Goal: Task Accomplishment & Management: Manage account settings

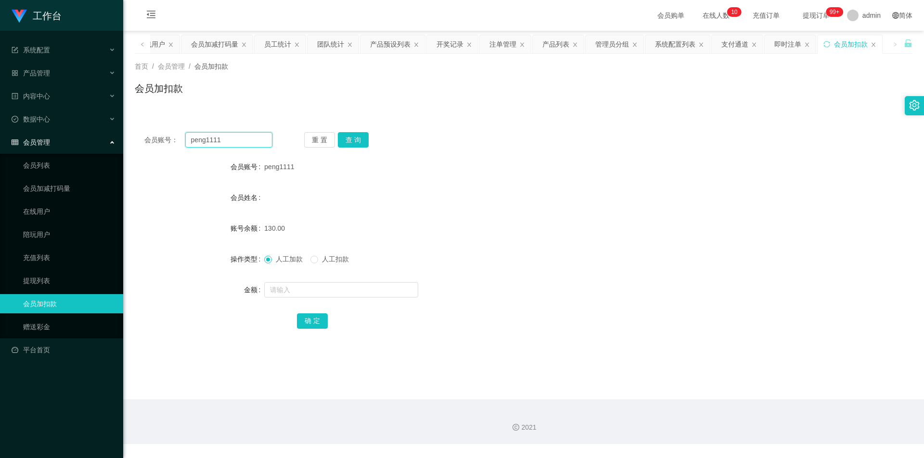
click at [229, 140] on input "peng1111" at bounding box center [228, 139] width 87 height 15
paste input "Tinkkle"
type input "Tinkkle"
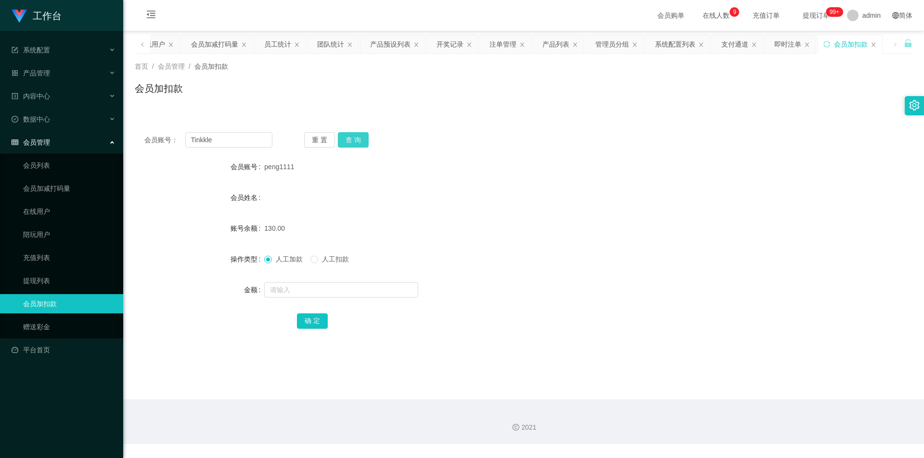
click at [344, 136] on button "查 询" at bounding box center [353, 139] width 31 height 15
click at [317, 293] on input "text" at bounding box center [341, 289] width 154 height 15
type input "5000"
click at [322, 319] on button "确 定" at bounding box center [312, 321] width 31 height 15
click at [57, 76] on div "产品管理" at bounding box center [61, 73] width 123 height 19
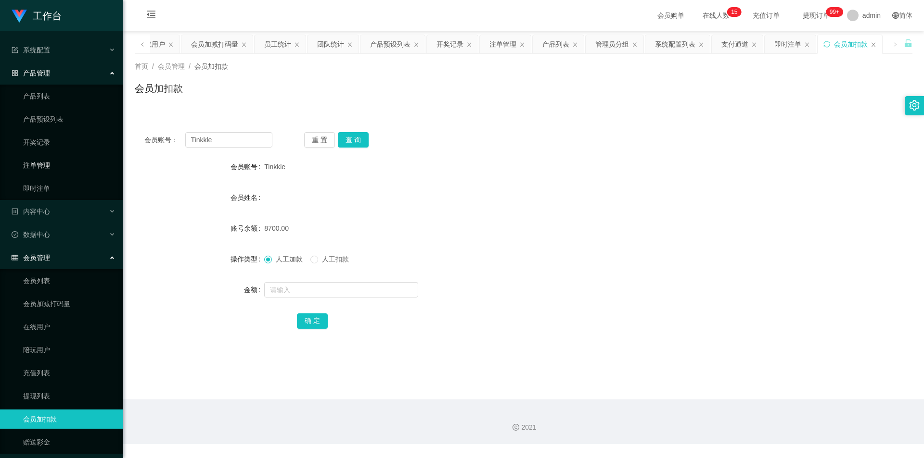
click at [52, 161] on link "注单管理" at bounding box center [69, 165] width 92 height 19
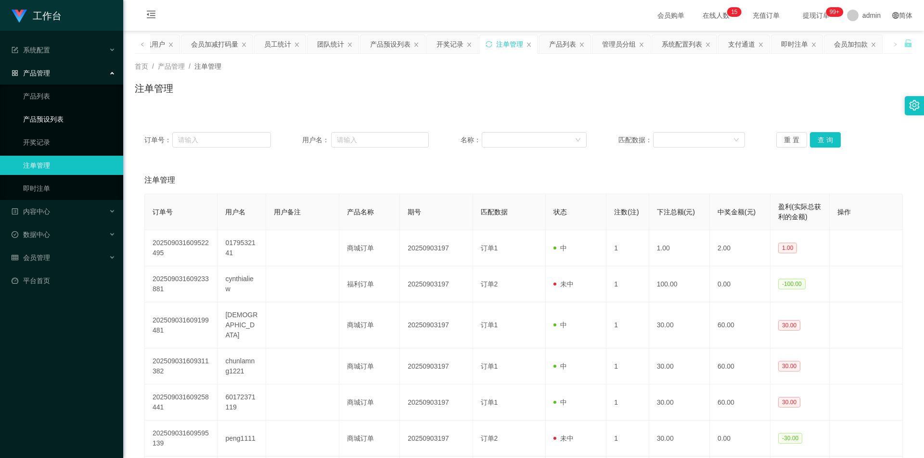
click at [82, 121] on link "产品预设列表" at bounding box center [69, 119] width 92 height 19
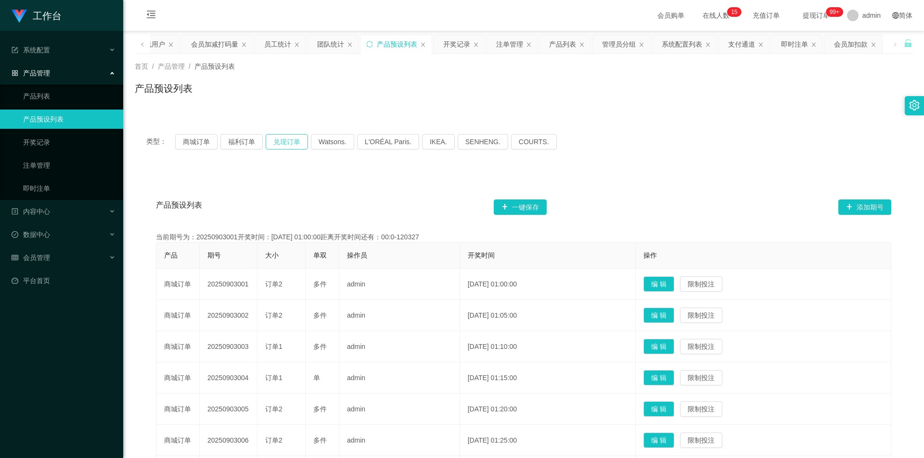
click at [297, 141] on button "兑现订单" at bounding box center [287, 141] width 42 height 15
click at [48, 167] on link "注单管理" at bounding box center [69, 165] width 92 height 19
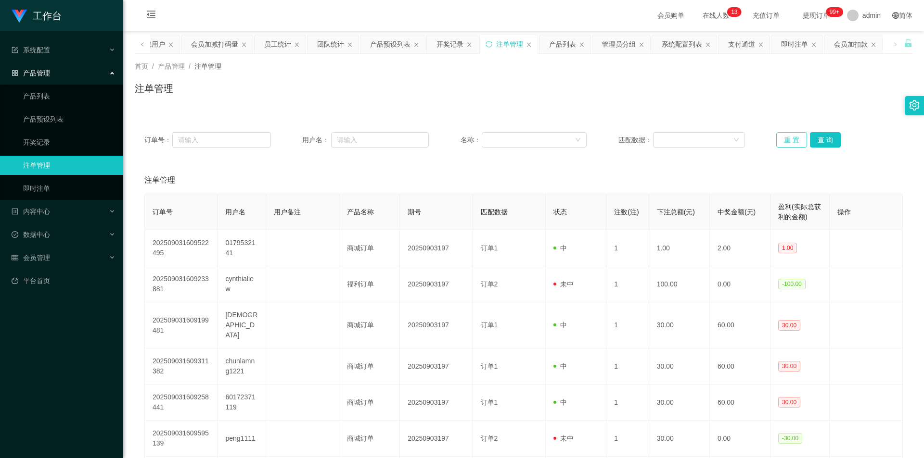
click at [785, 141] on button "重 置" at bounding box center [791, 139] width 31 height 15
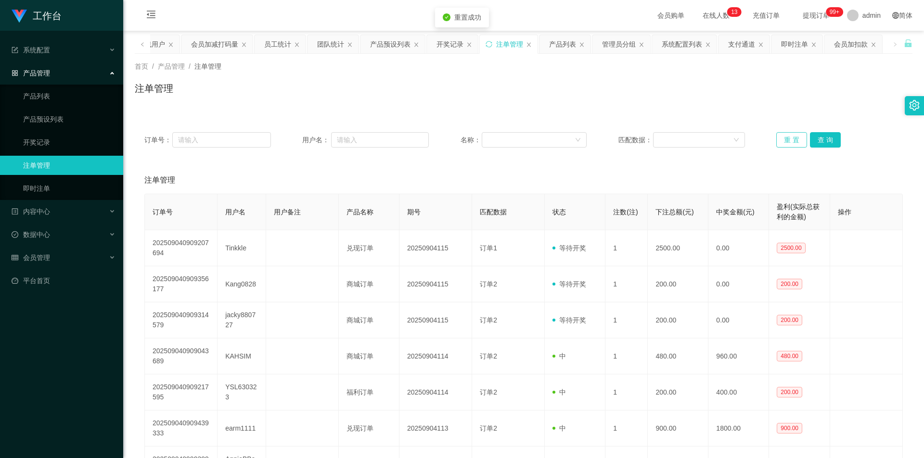
click at [785, 141] on button "重 置" at bounding box center [791, 139] width 31 height 15
click at [74, 253] on div "会员管理" at bounding box center [61, 257] width 123 height 19
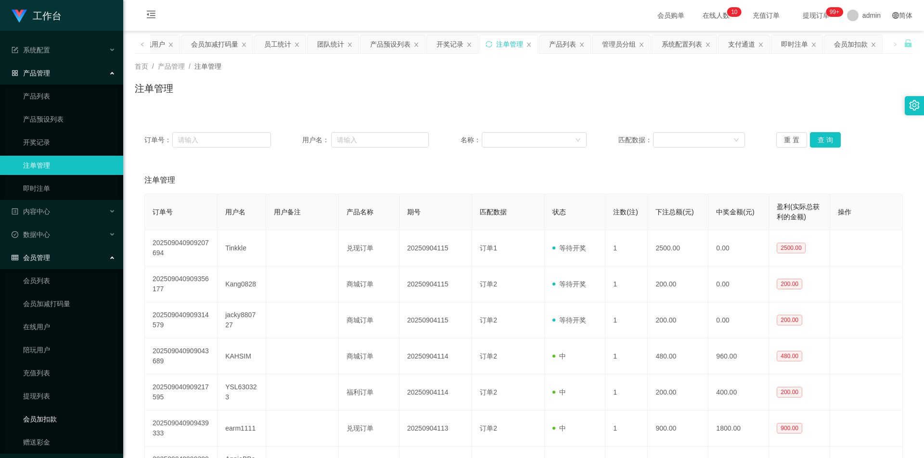
click at [57, 415] on link "会员加扣款" at bounding box center [69, 419] width 92 height 19
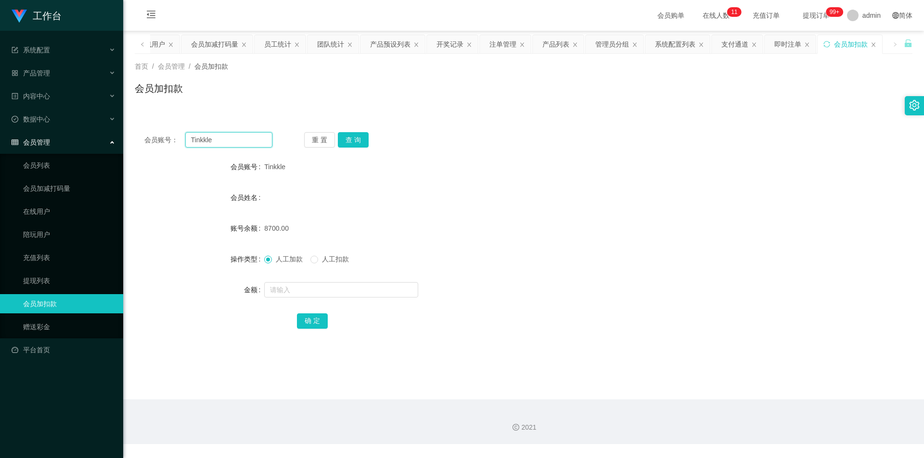
click at [202, 141] on input "Tinkkle" at bounding box center [228, 139] width 87 height 15
click at [360, 141] on button "查 询" at bounding box center [353, 139] width 31 height 15
click at [360, 141] on div "重 置 查 询" at bounding box center [368, 139] width 128 height 15
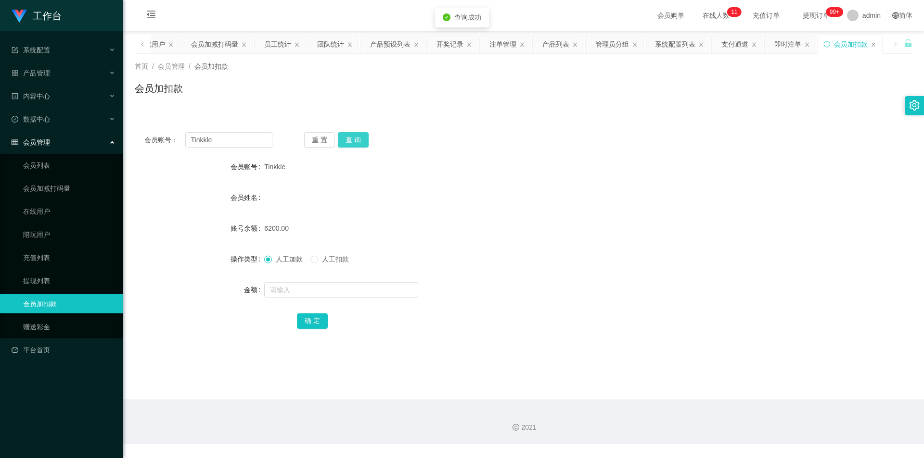
click at [360, 141] on button "查 询" at bounding box center [353, 139] width 31 height 15
click at [207, 140] on input "Tinkkle" at bounding box center [228, 139] width 87 height 15
click at [206, 142] on input "Tinkkle" at bounding box center [228, 139] width 87 height 15
